Goal: Information Seeking & Learning: Learn about a topic

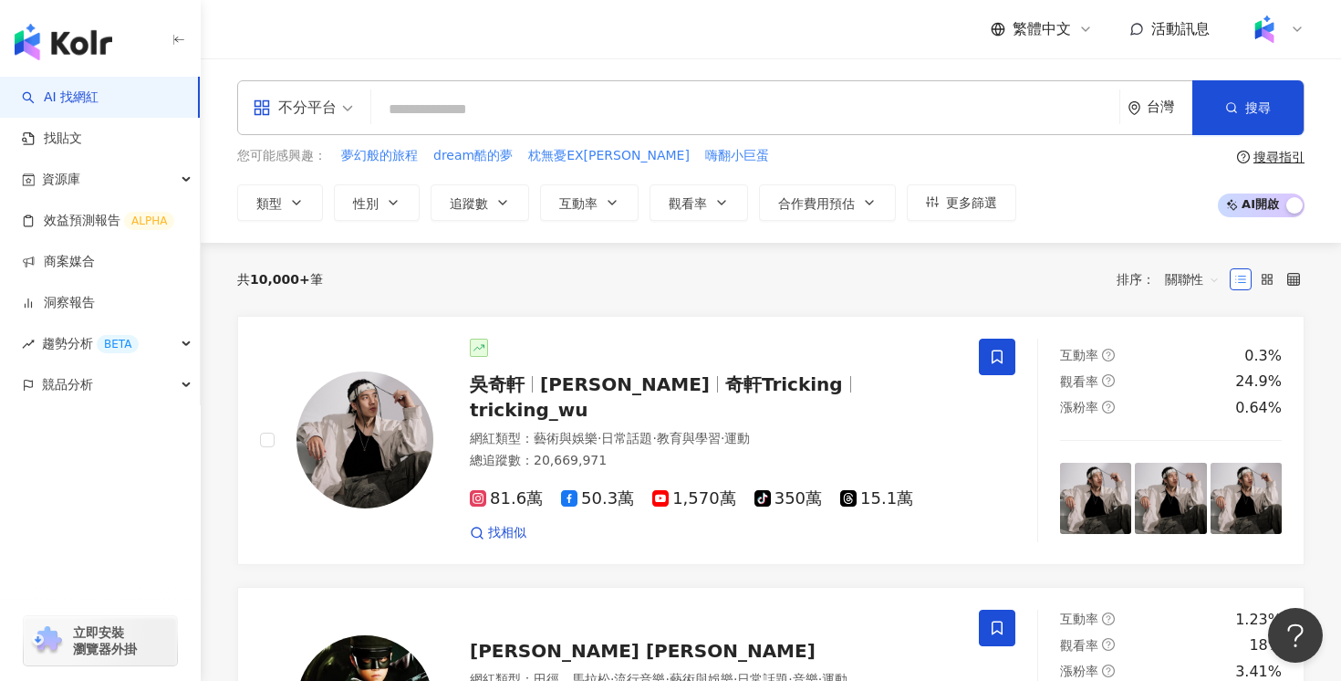
click at [636, 109] on input "search" at bounding box center [746, 109] width 734 height 35
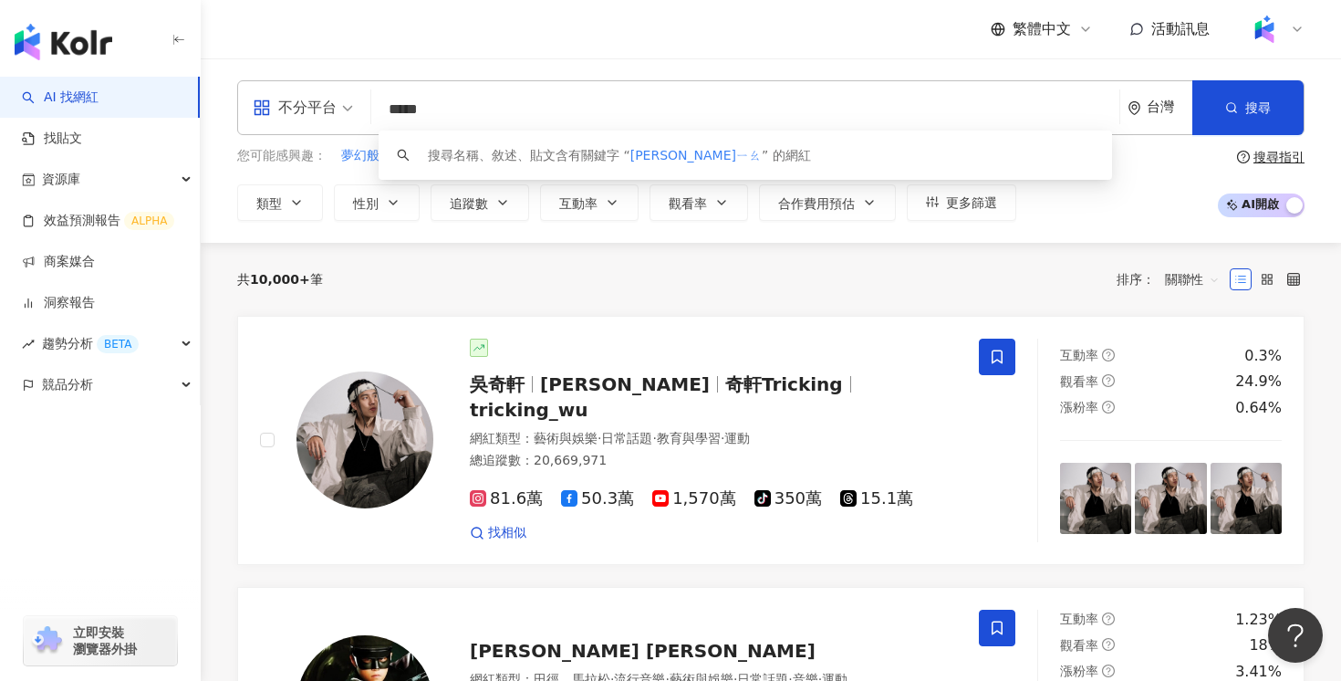
type input "***"
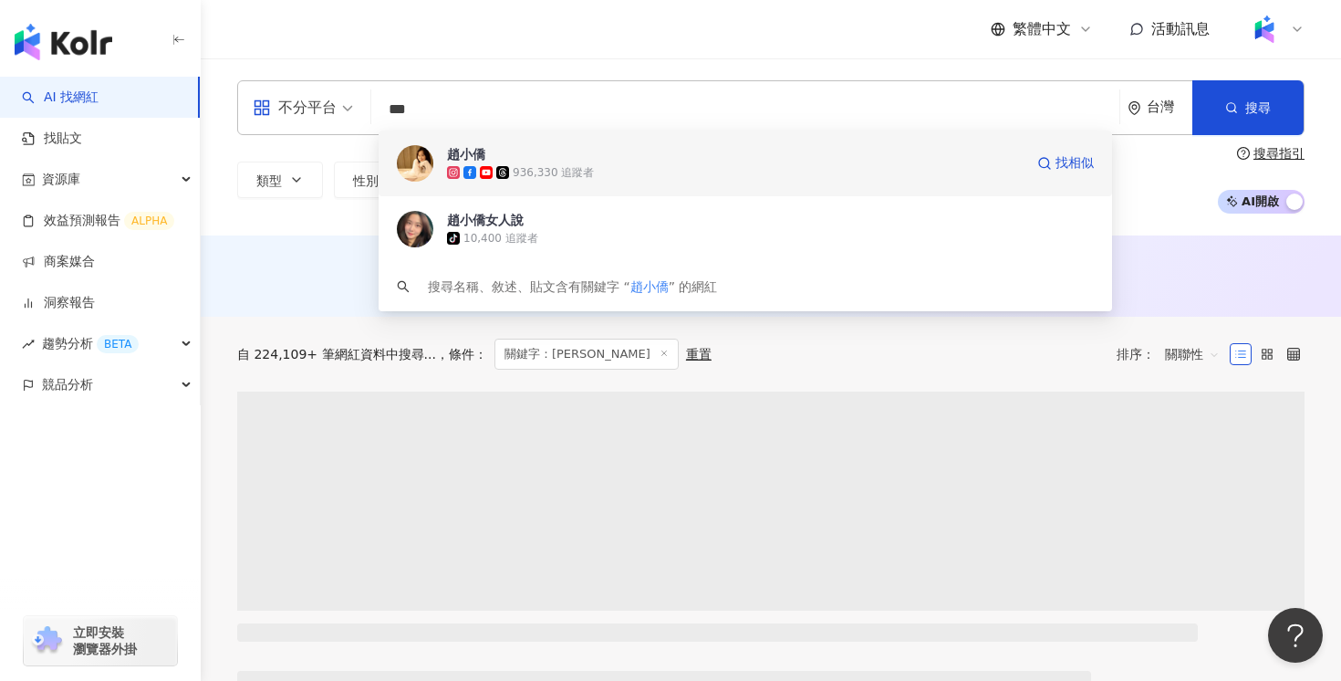
click at [597, 163] on div "936,330 追蹤者" at bounding box center [735, 172] width 577 height 18
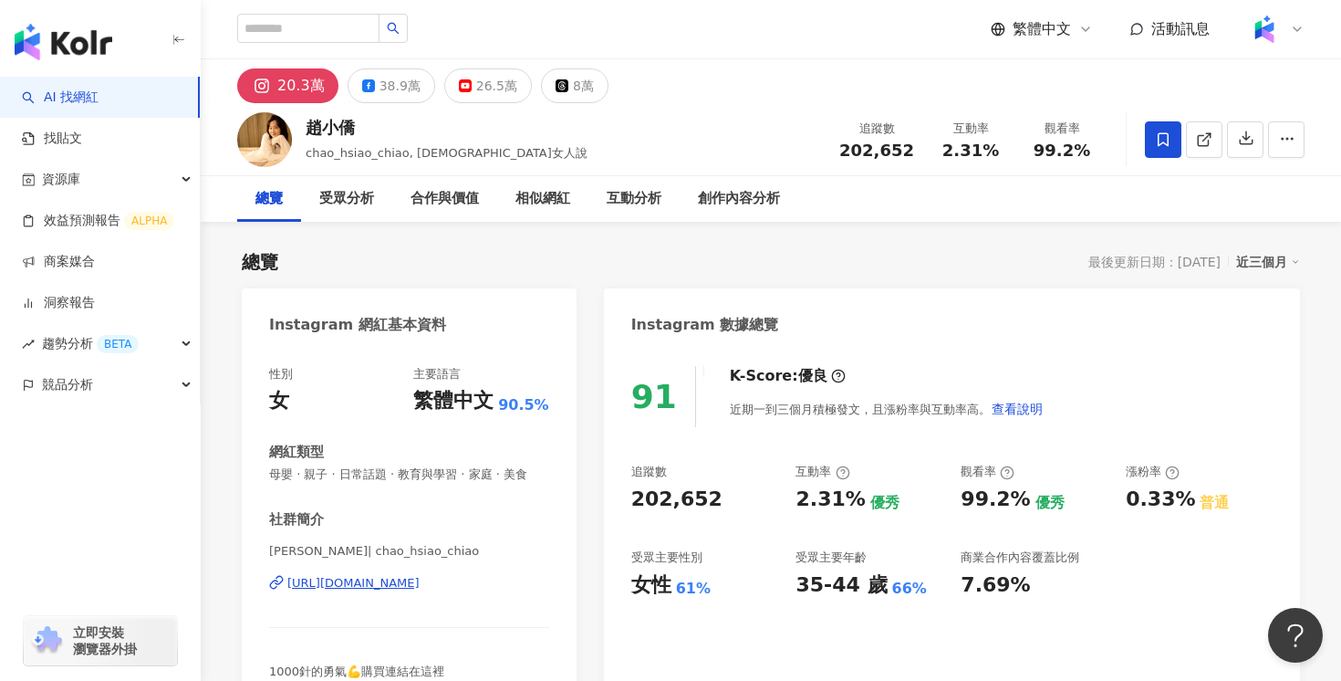
click at [99, 104] on link "AI 找網紅" at bounding box center [60, 98] width 77 height 18
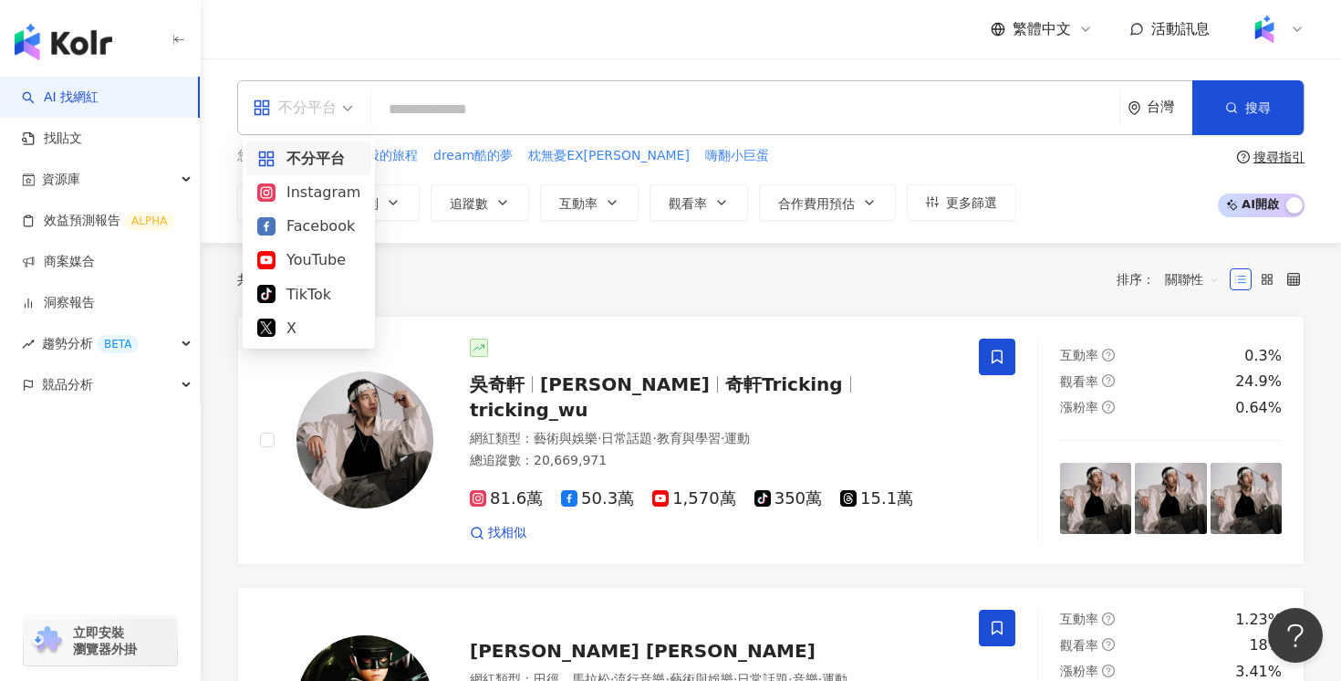
click at [319, 118] on div "不分平台" at bounding box center [295, 107] width 84 height 29
click at [298, 194] on div "Instagram" at bounding box center [308, 192] width 103 height 23
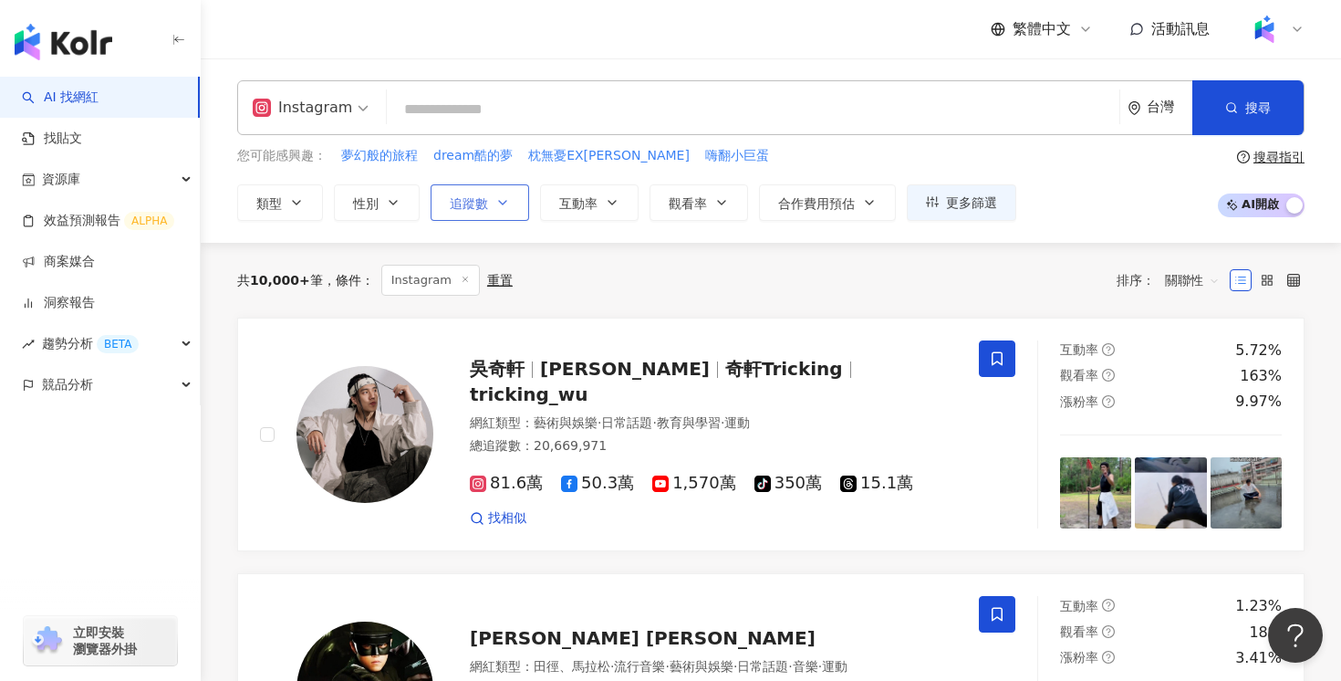
click at [467, 196] on span "追蹤數" at bounding box center [469, 203] width 38 height 15
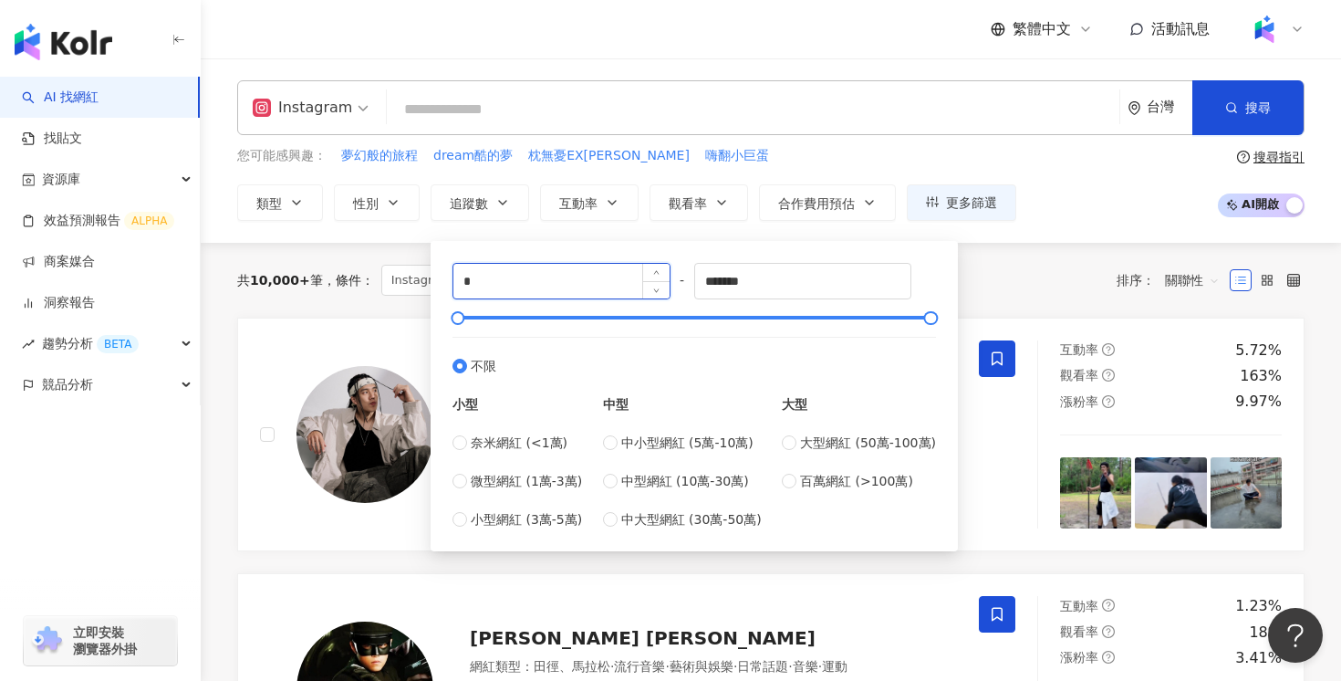
click at [498, 286] on input "*" at bounding box center [561, 281] width 216 height 35
type input "*"
type input "******"
click at [1005, 261] on div "共 10,000+ 筆 條件 ： Instagram 重置 排序： 關聯性" at bounding box center [771, 280] width 1068 height 75
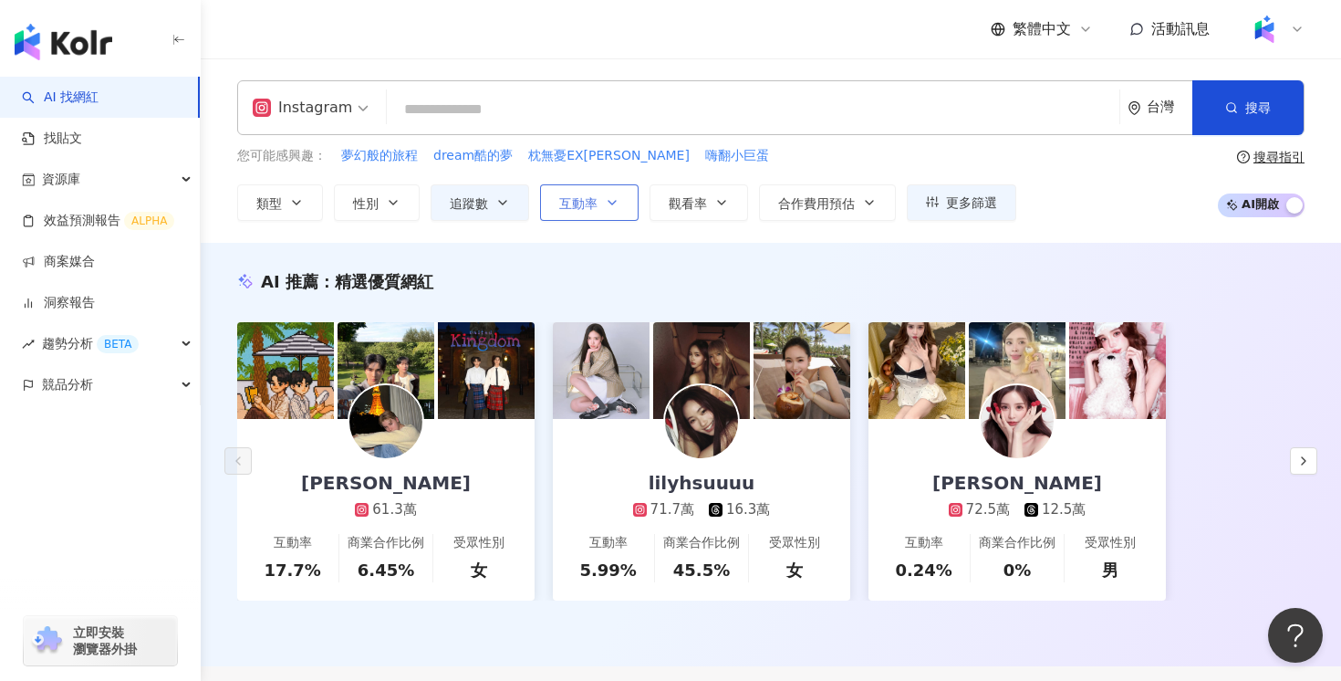
click at [604, 206] on button "互動率" at bounding box center [589, 202] width 99 height 36
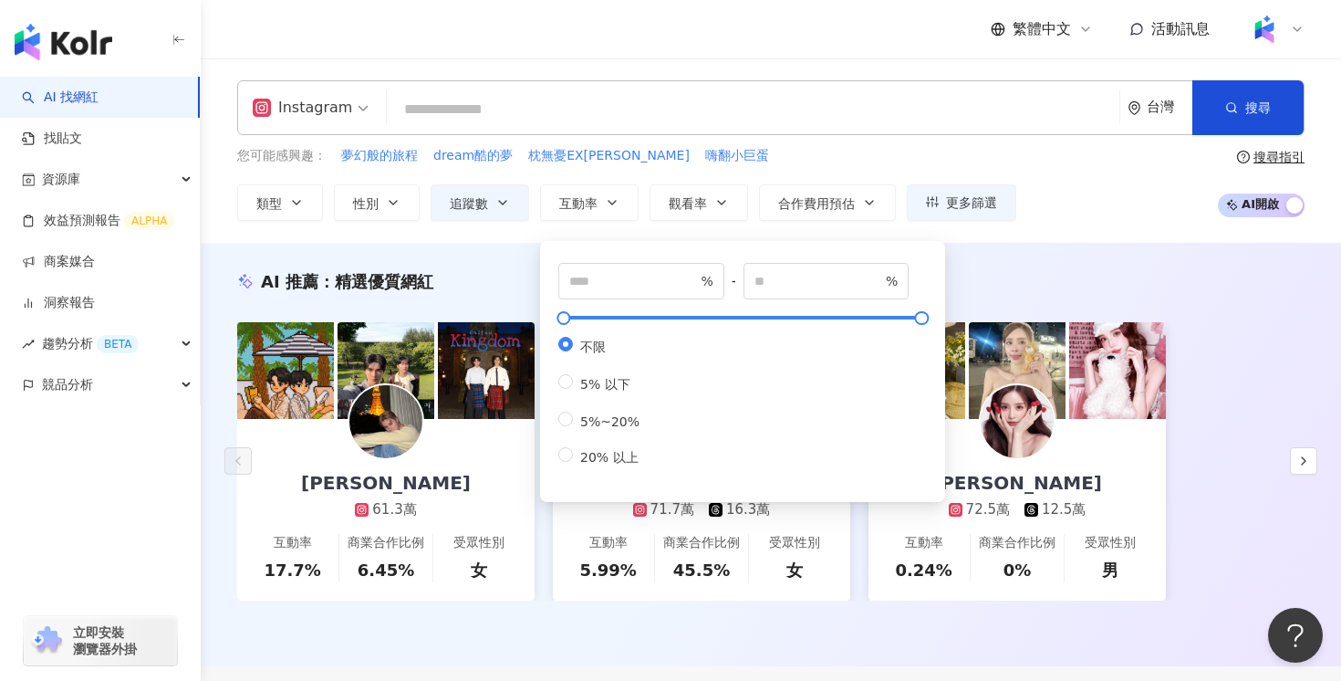
click at [1079, 244] on div "AI 推薦 ： 精選優質網紅 [PERSON_NAME] 61.3萬 互動率 17.7% 商業合作比例 6.45% 受眾性別 女 lilyhsuuuu 71.…" at bounding box center [771, 454] width 1141 height 423
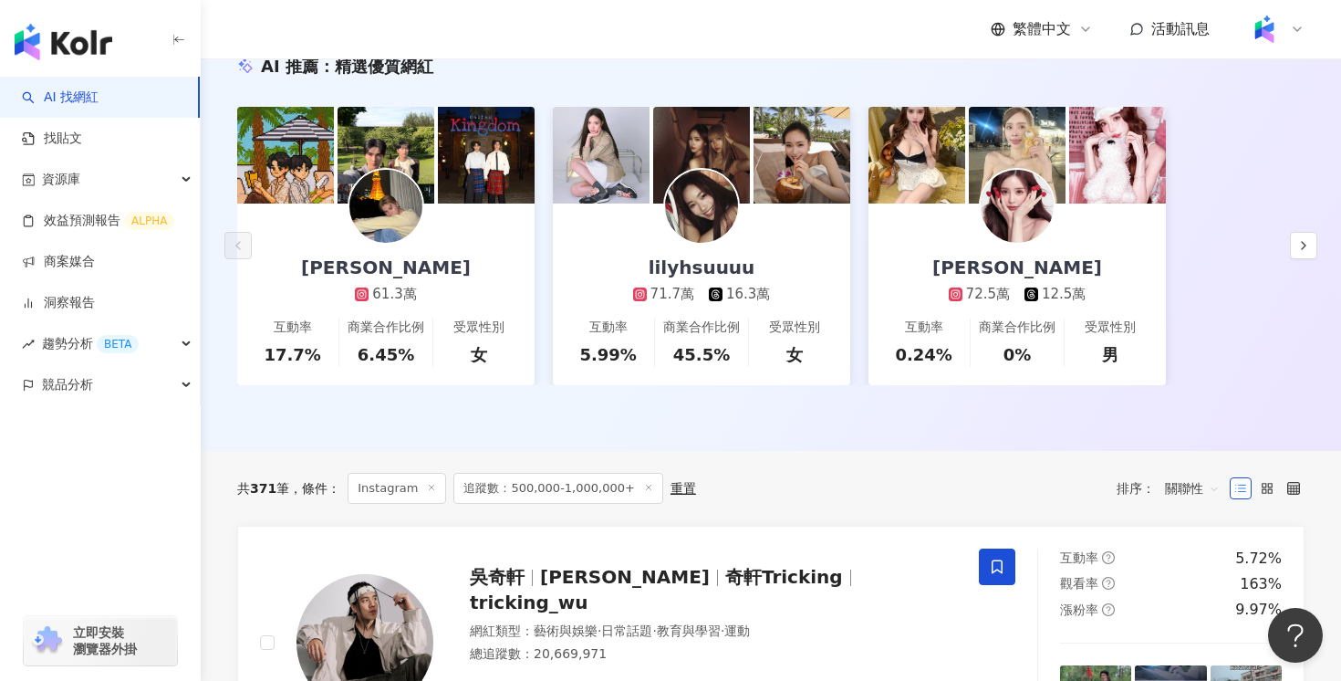
scroll to position [245, 0]
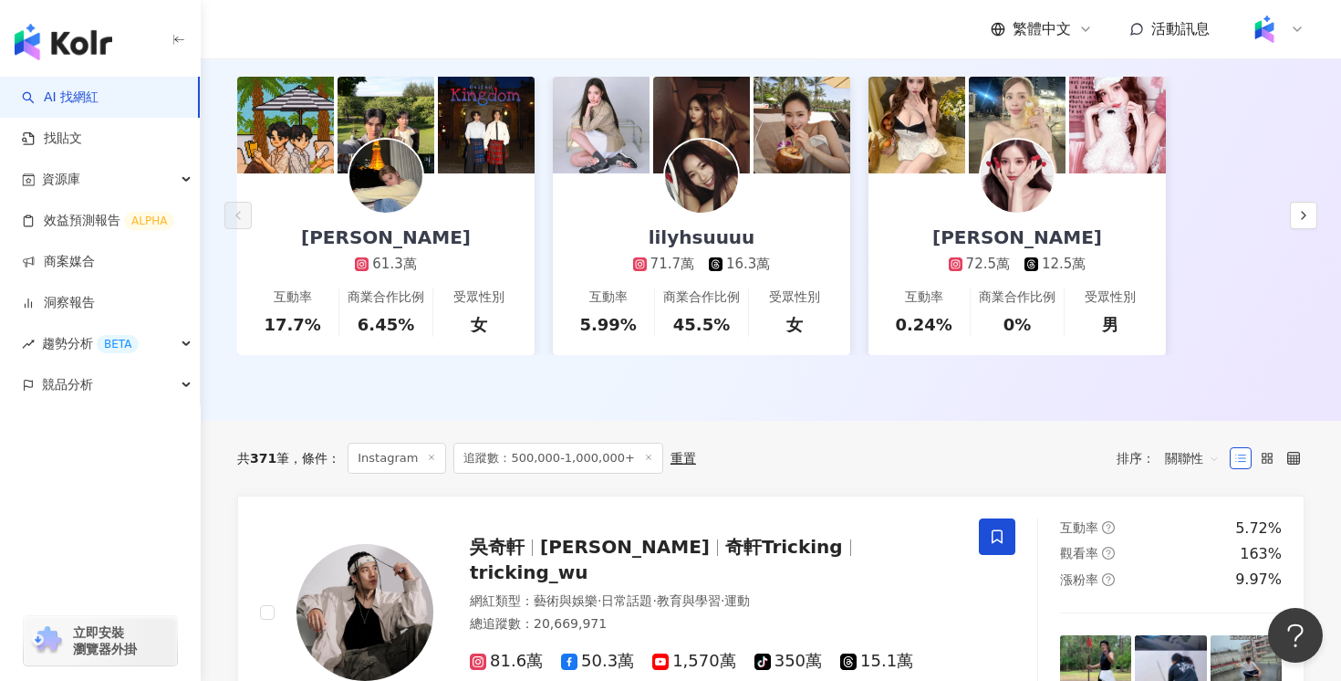
click at [1191, 448] on span "關聯性" at bounding box center [1192, 457] width 55 height 29
click at [1191, 620] on div "觀看率" at bounding box center [1193, 619] width 46 height 20
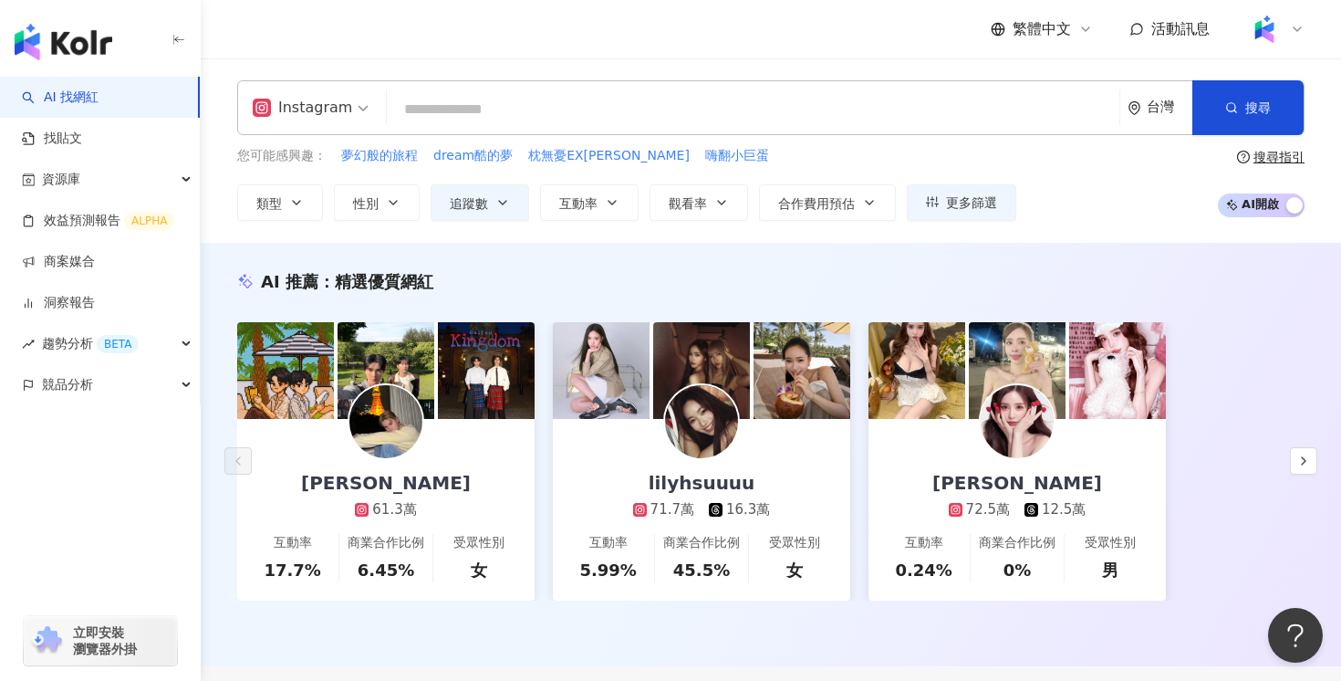
click at [678, 113] on input "search" at bounding box center [753, 109] width 718 height 35
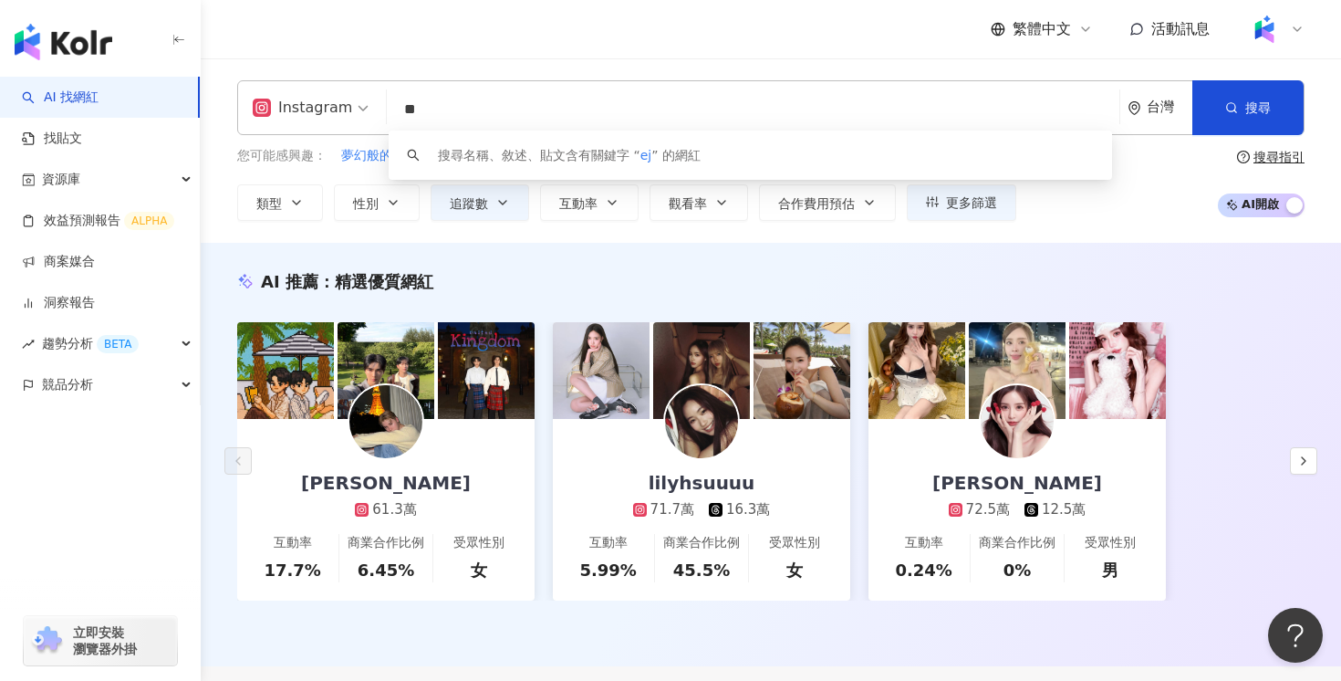
type input "*"
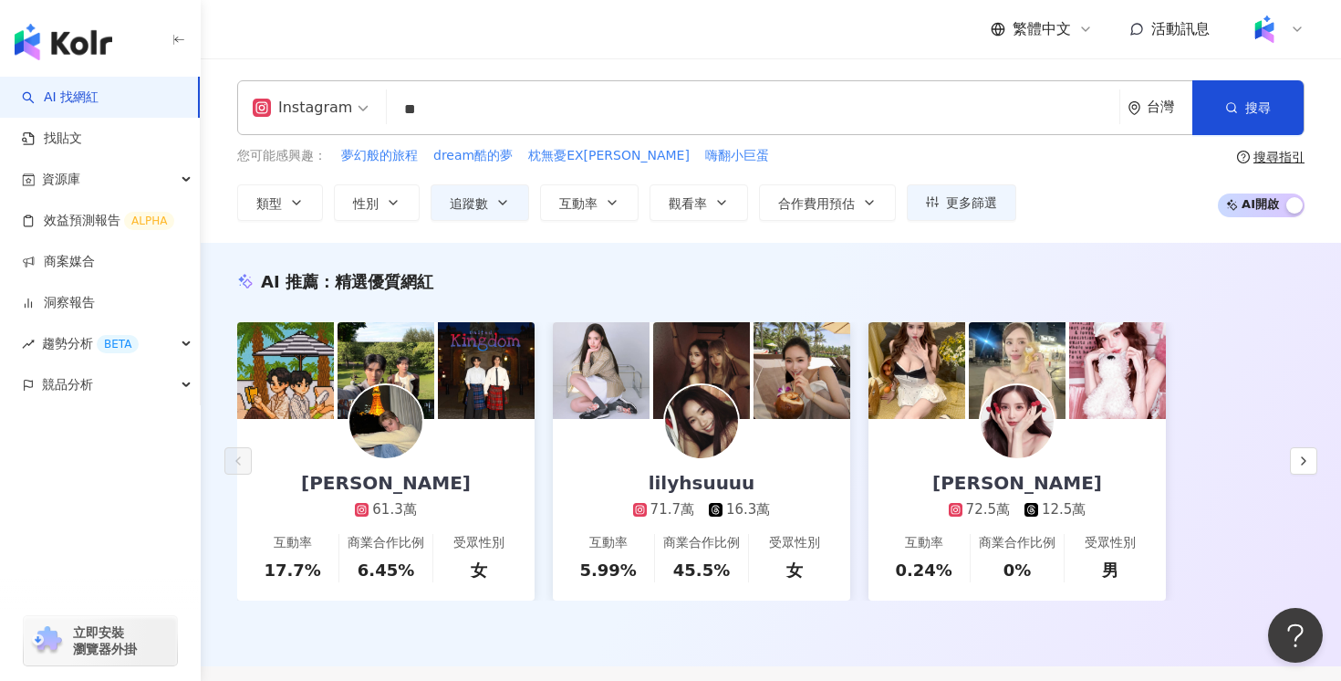
type input "**"
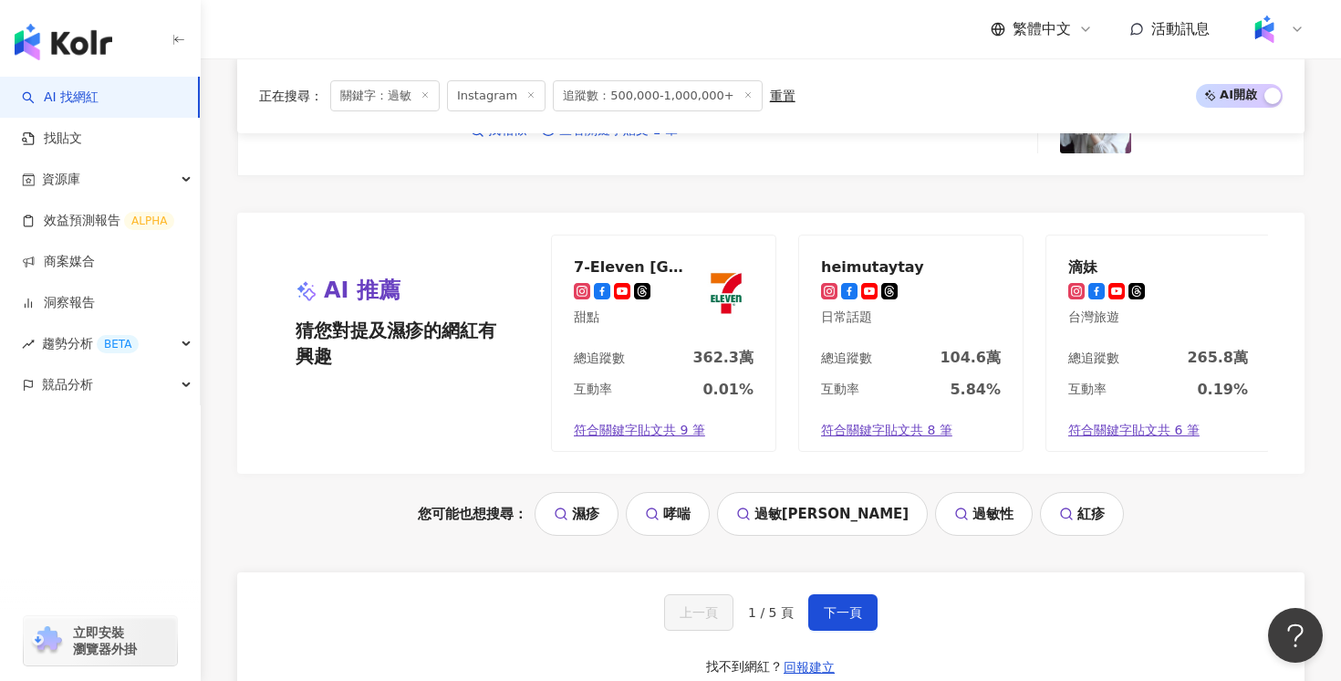
scroll to position [3454, 0]
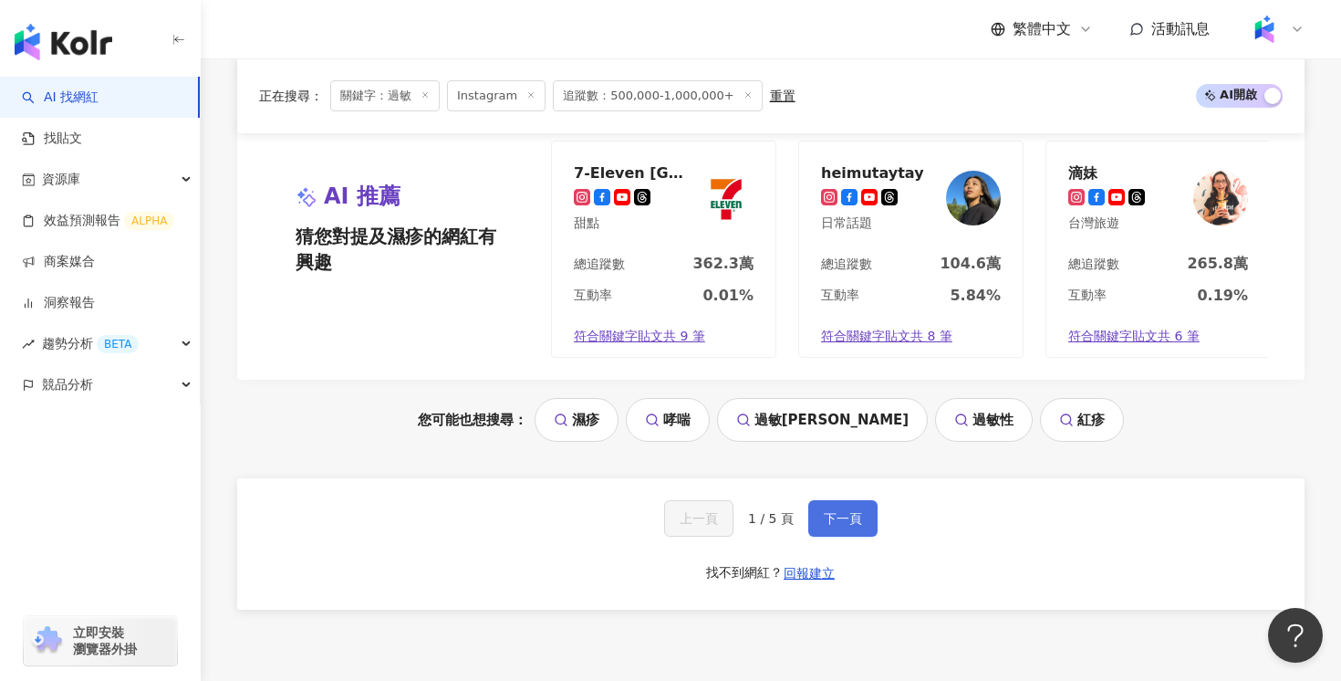
click at [848, 511] on span "下一頁" at bounding box center [843, 518] width 38 height 15
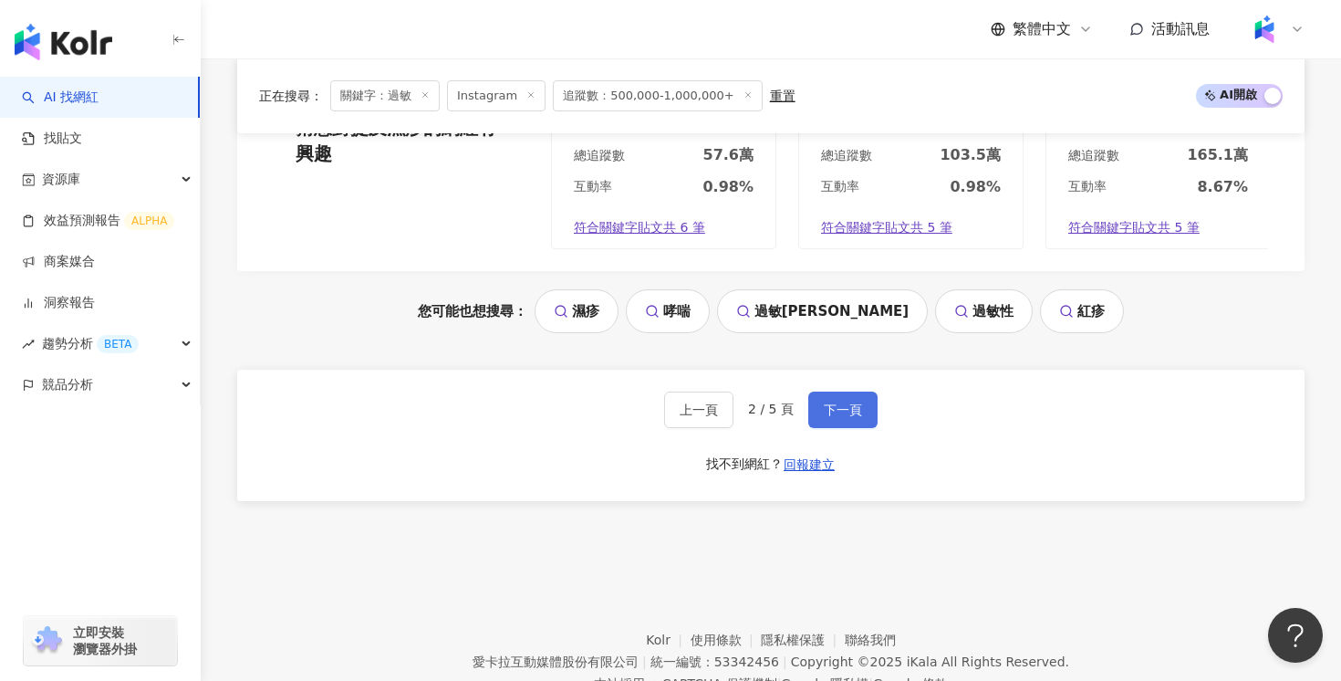
scroll to position [3568, 0]
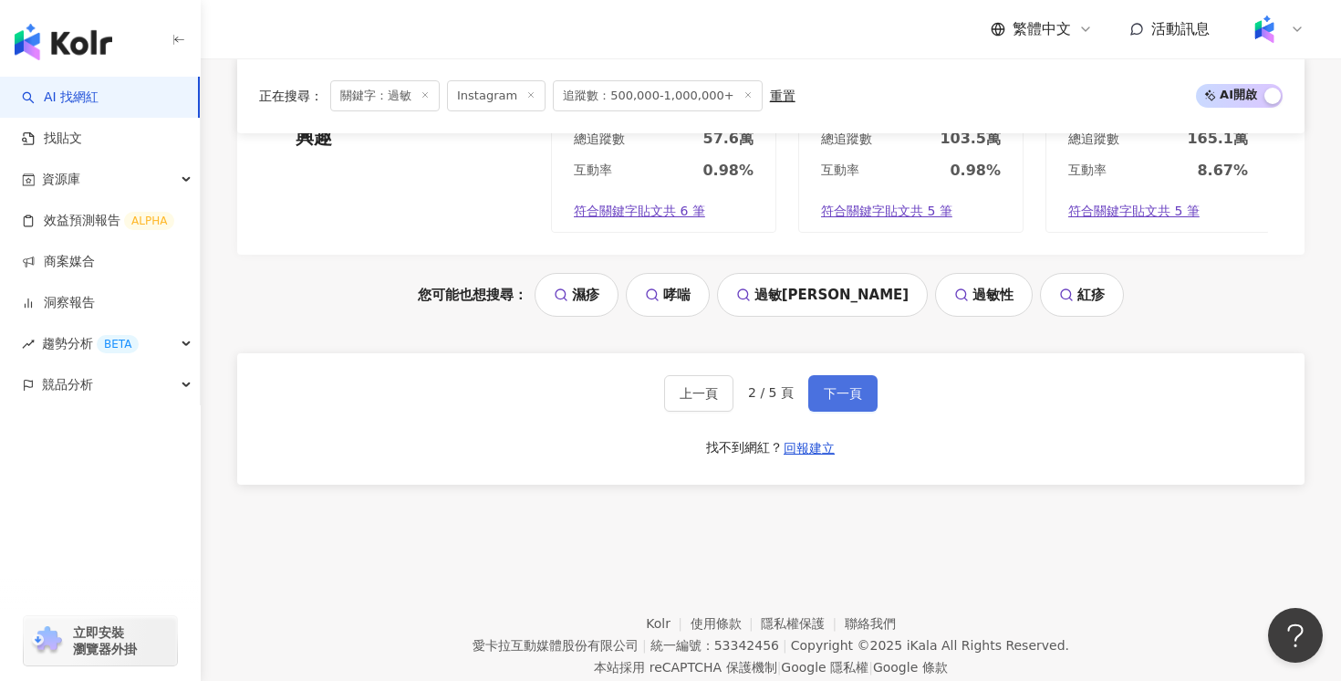
click at [852, 386] on span "下一頁" at bounding box center [843, 393] width 38 height 15
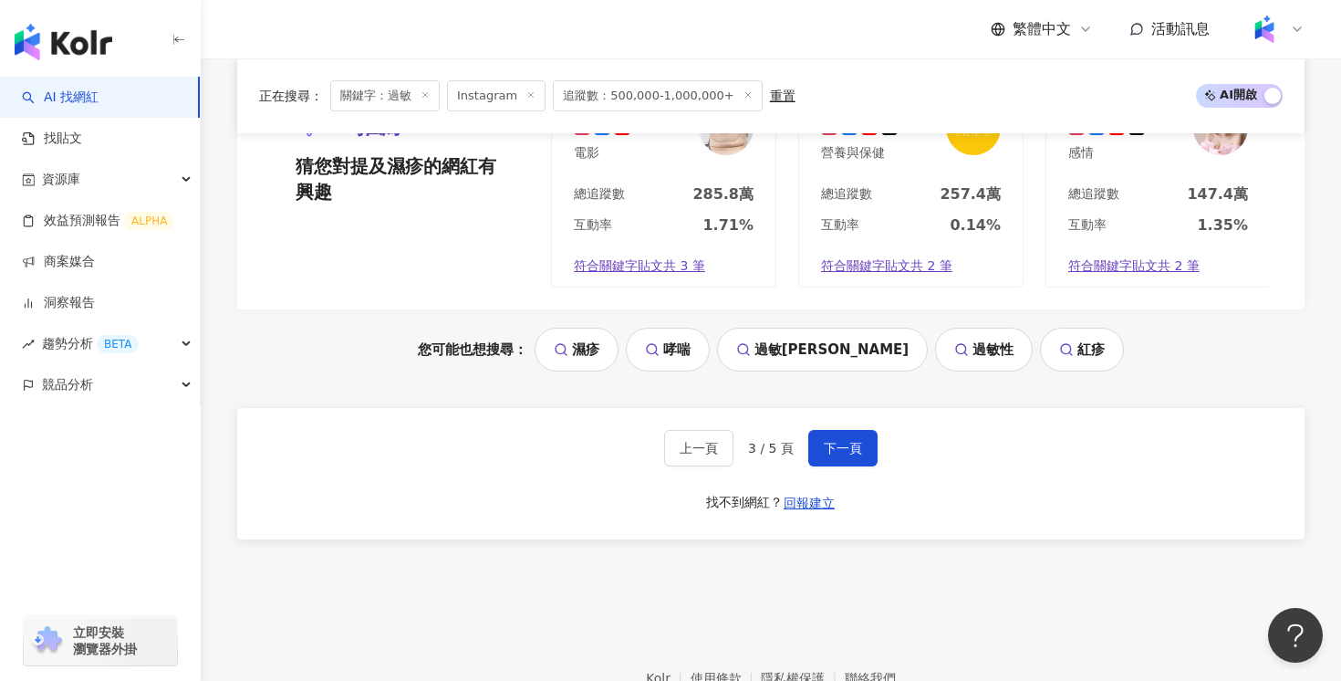
scroll to position [3543, 0]
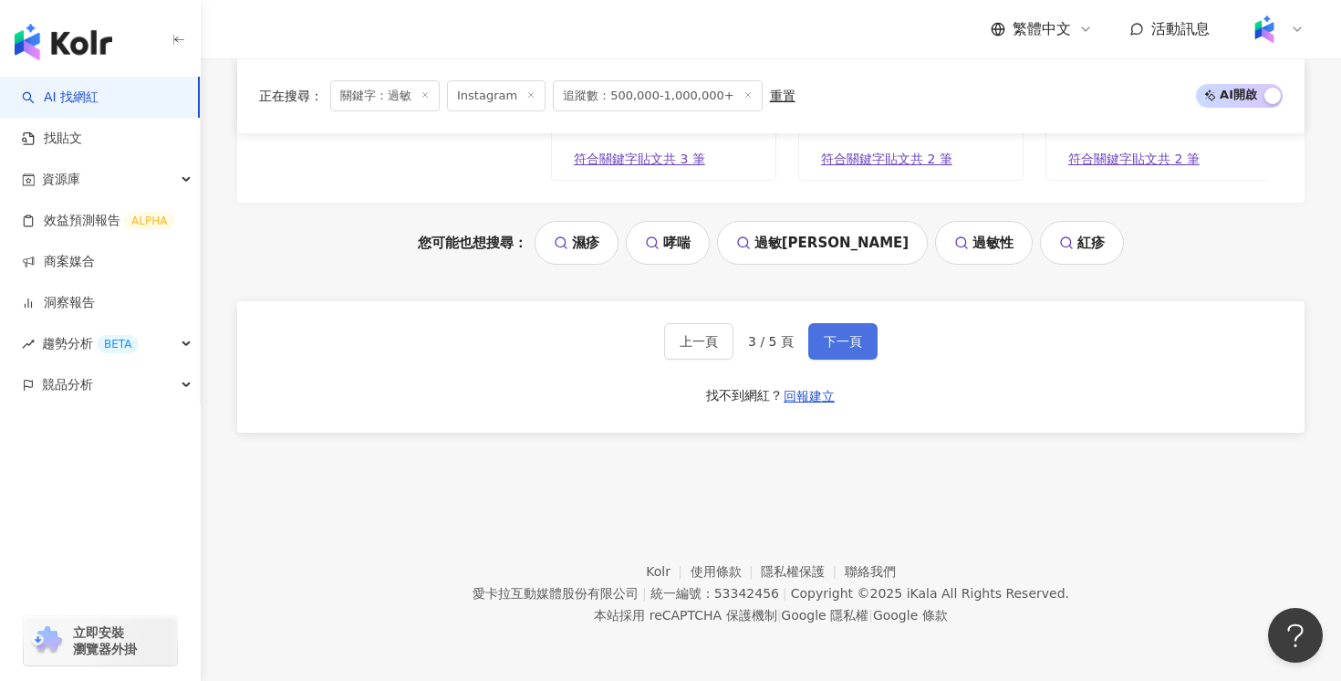
click at [834, 339] on span "下一頁" at bounding box center [843, 341] width 38 height 15
click at [818, 333] on button "下一頁" at bounding box center [842, 341] width 69 height 36
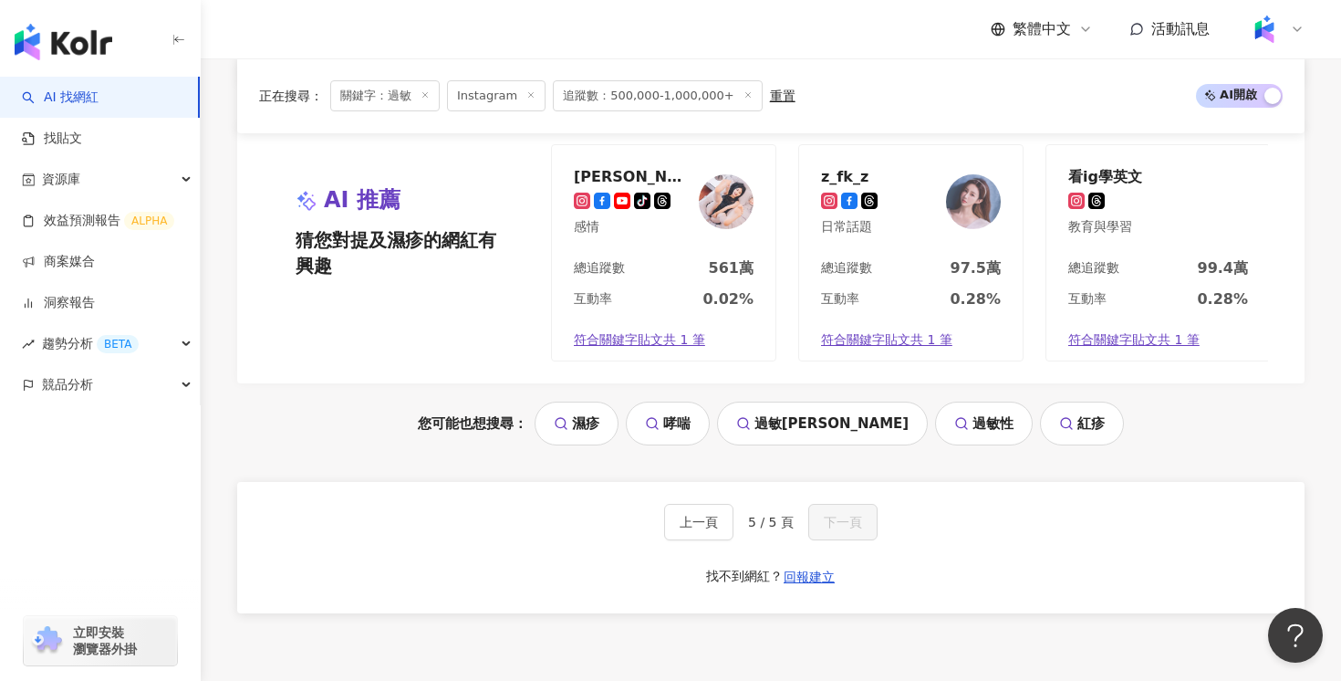
scroll to position [3286, 0]
